Goal: Check status: Check status

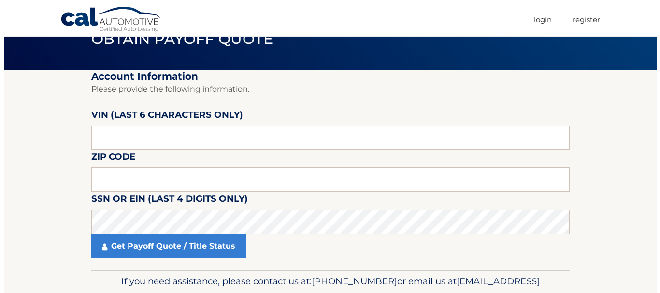
scroll to position [49, 0]
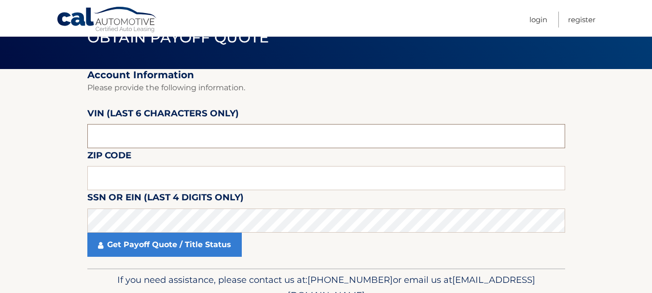
click at [162, 136] on input "text" at bounding box center [326, 136] width 478 height 24
click at [131, 179] on input "text" at bounding box center [326, 178] width 478 height 24
click at [122, 134] on input "415950" at bounding box center [326, 136] width 478 height 24
type input "415952"
click at [127, 180] on input "text" at bounding box center [326, 178] width 478 height 24
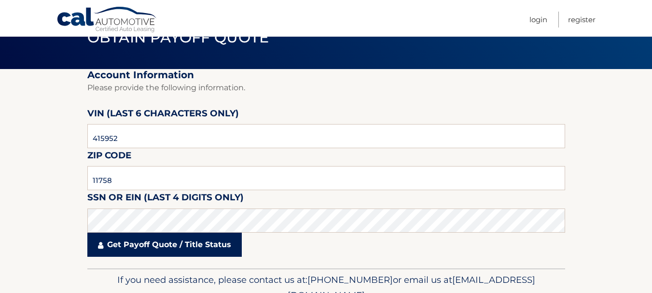
click at [188, 253] on link "Get Payoff Quote / Title Status" at bounding box center [164, 245] width 154 height 24
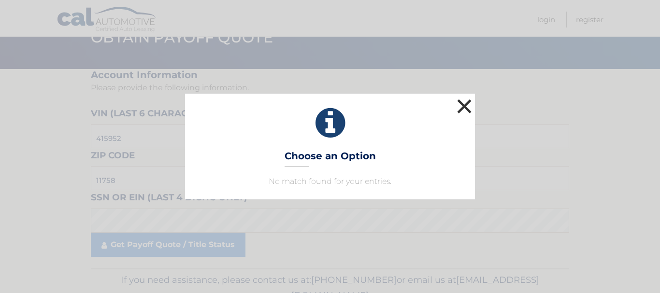
click at [463, 111] on button "×" at bounding box center [463, 106] width 19 height 19
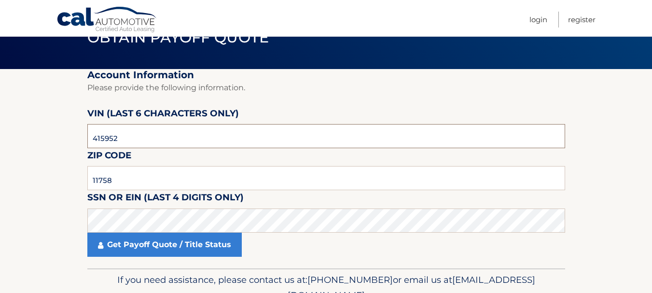
click at [134, 138] on input "415952" at bounding box center [326, 136] width 478 height 24
click at [119, 177] on input "11758" at bounding box center [326, 178] width 478 height 24
type input "11572"
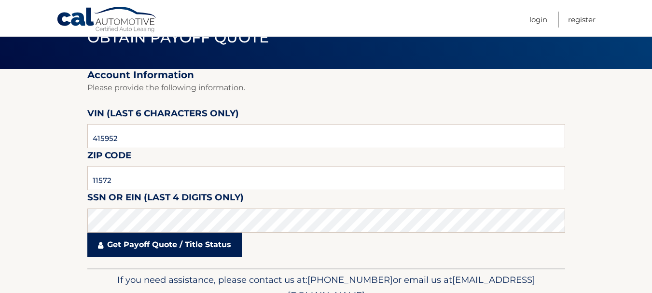
click at [177, 238] on link "Get Payoff Quote / Title Status" at bounding box center [164, 245] width 154 height 24
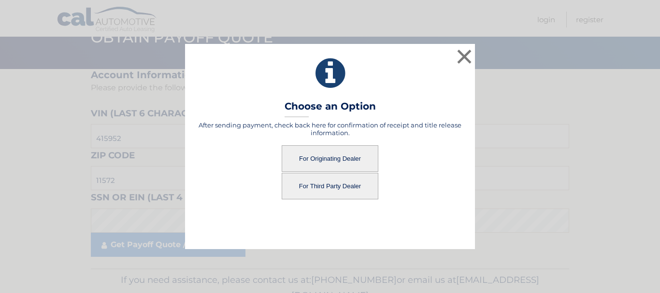
click at [330, 193] on button "For Third Party Dealer" at bounding box center [329, 186] width 97 height 27
click at [343, 189] on button "For Third Party Dealer" at bounding box center [329, 186] width 97 height 27
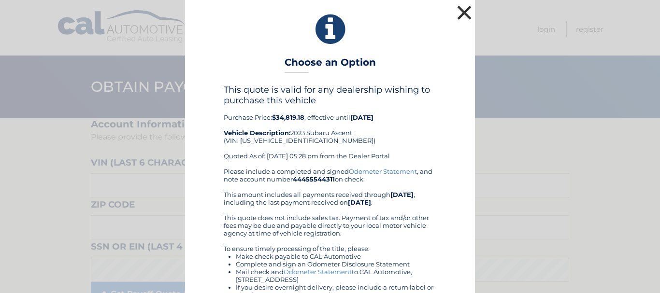
click at [458, 16] on button "×" at bounding box center [463, 12] width 19 height 19
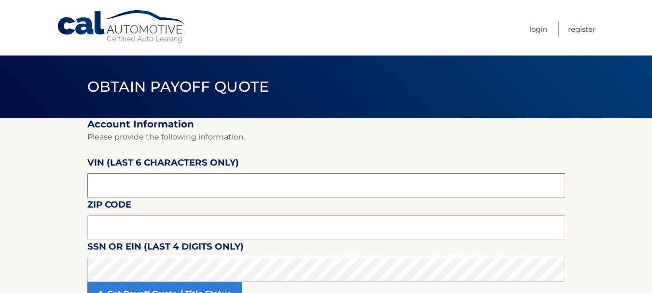
click at [160, 187] on input "text" at bounding box center [326, 185] width 478 height 24
click at [118, 187] on input "text" at bounding box center [326, 185] width 478 height 24
type input "415572"
click at [132, 228] on input "text" at bounding box center [326, 227] width 478 height 24
type input "11572"
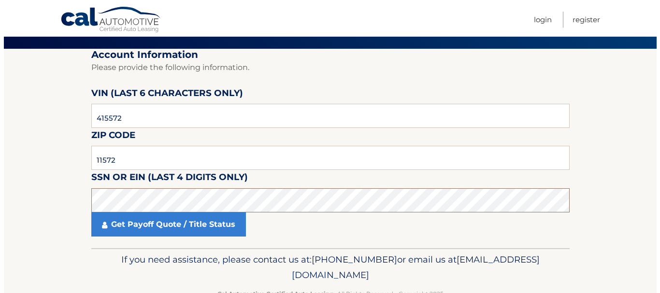
scroll to position [84, 0]
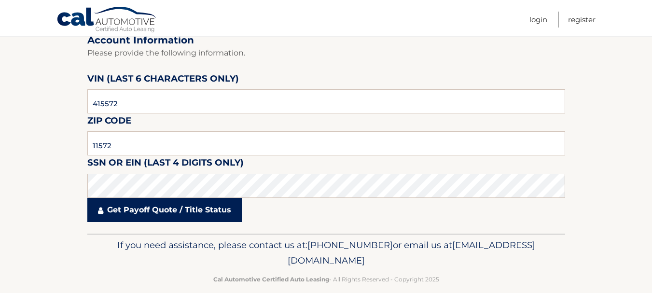
click at [184, 210] on link "Get Payoff Quote / Title Status" at bounding box center [164, 210] width 154 height 24
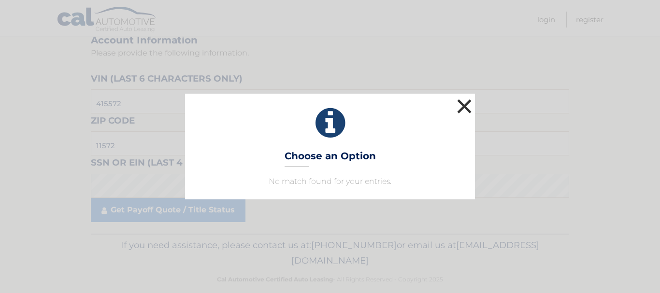
click at [466, 115] on button "×" at bounding box center [463, 106] width 19 height 19
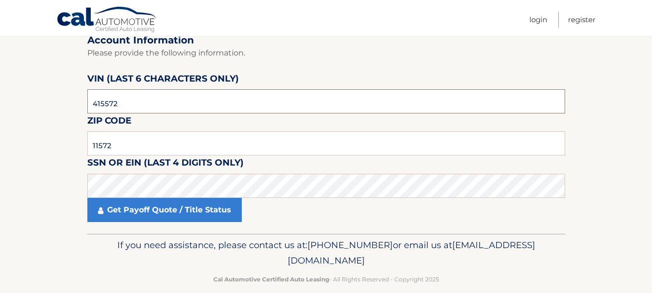
click at [137, 100] on input "415572" at bounding box center [326, 101] width 478 height 24
type input "415952"
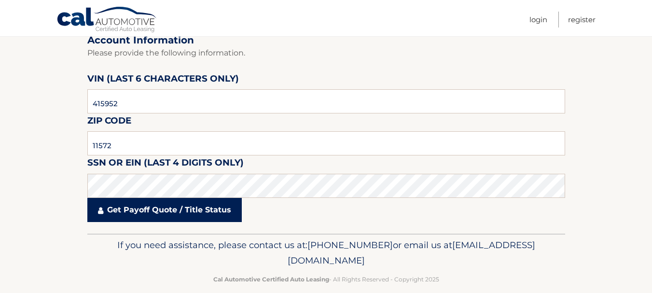
click at [163, 208] on link "Get Payoff Quote / Title Status" at bounding box center [164, 210] width 154 height 24
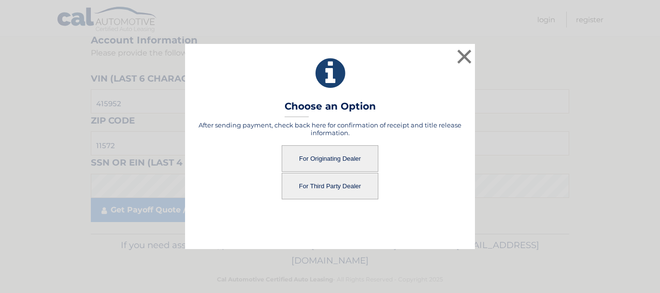
click at [341, 158] on button "For Originating Dealer" at bounding box center [329, 158] width 97 height 27
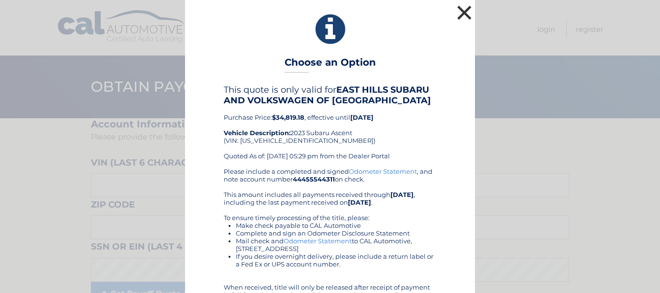
click at [460, 8] on button "×" at bounding box center [463, 12] width 19 height 19
